Goal: Find specific page/section: Find specific page/section

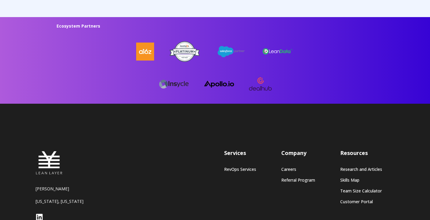
scroll to position [1644, 0]
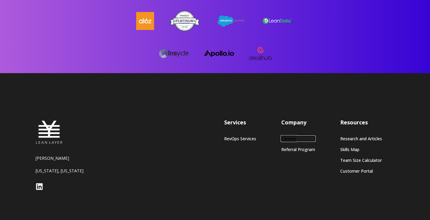
click at [289, 136] on link "Careers" at bounding box center [298, 138] width 34 height 5
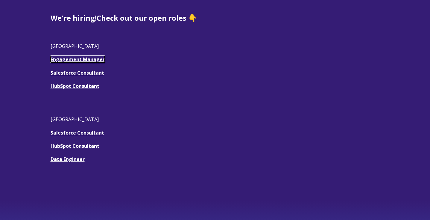
click at [83, 60] on link "Engagement Manager" at bounding box center [78, 59] width 54 height 7
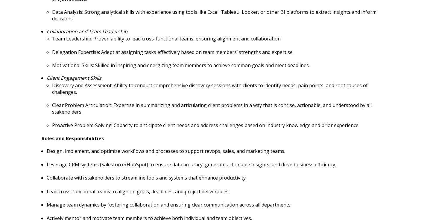
scroll to position [344, 0]
